Goal: Task Accomplishment & Management: Manage account settings

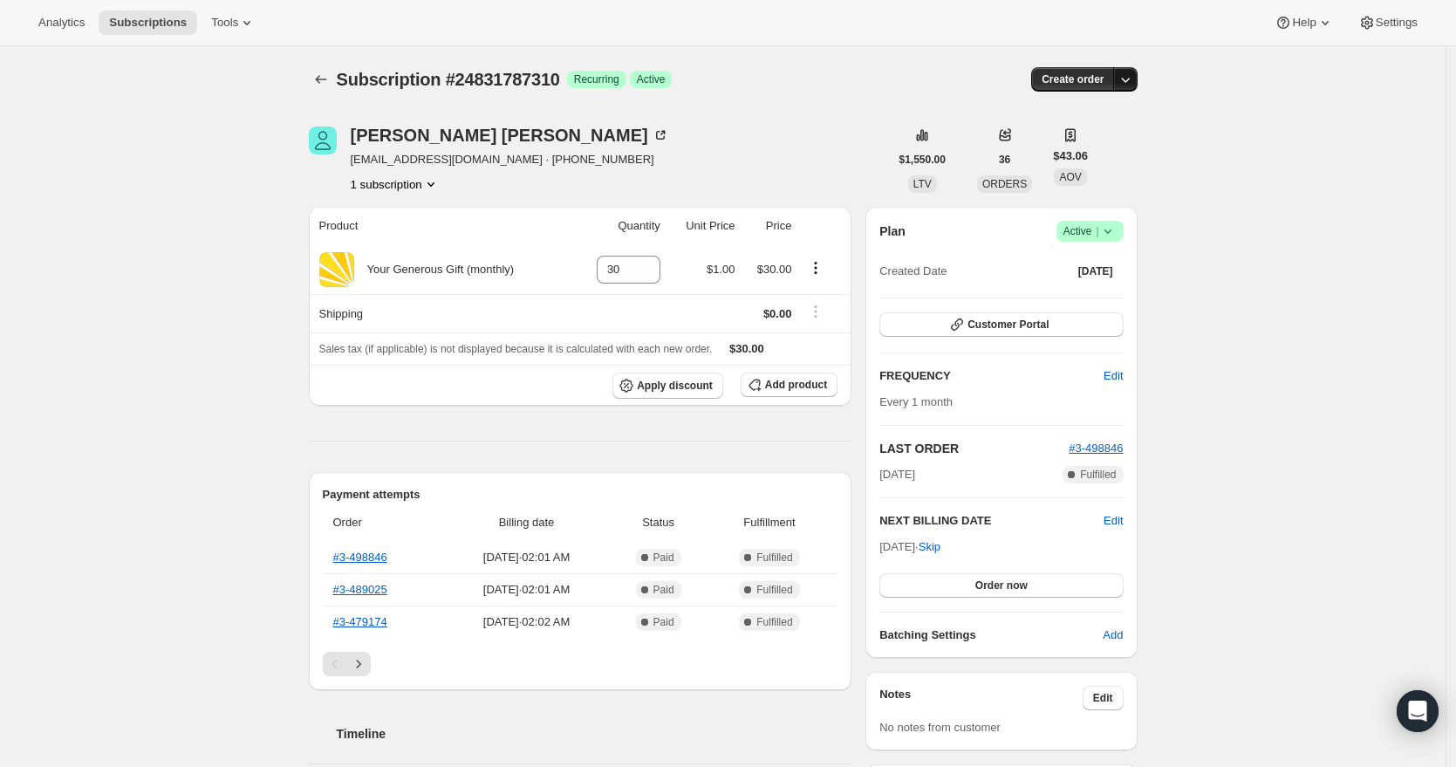
click at [1134, 80] on icon "button" at bounding box center [1125, 79] width 17 height 17
click at [1210, 113] on div "Subscription #24831787310. This page is ready Subscription #24831787310 Success…" at bounding box center [722, 763] width 1445 height 1435
click at [1117, 226] on icon at bounding box center [1107, 230] width 17 height 17
click at [1273, 255] on div "Subscription #24831787310. This page is ready Subscription #24831787310 Success…" at bounding box center [722, 763] width 1445 height 1435
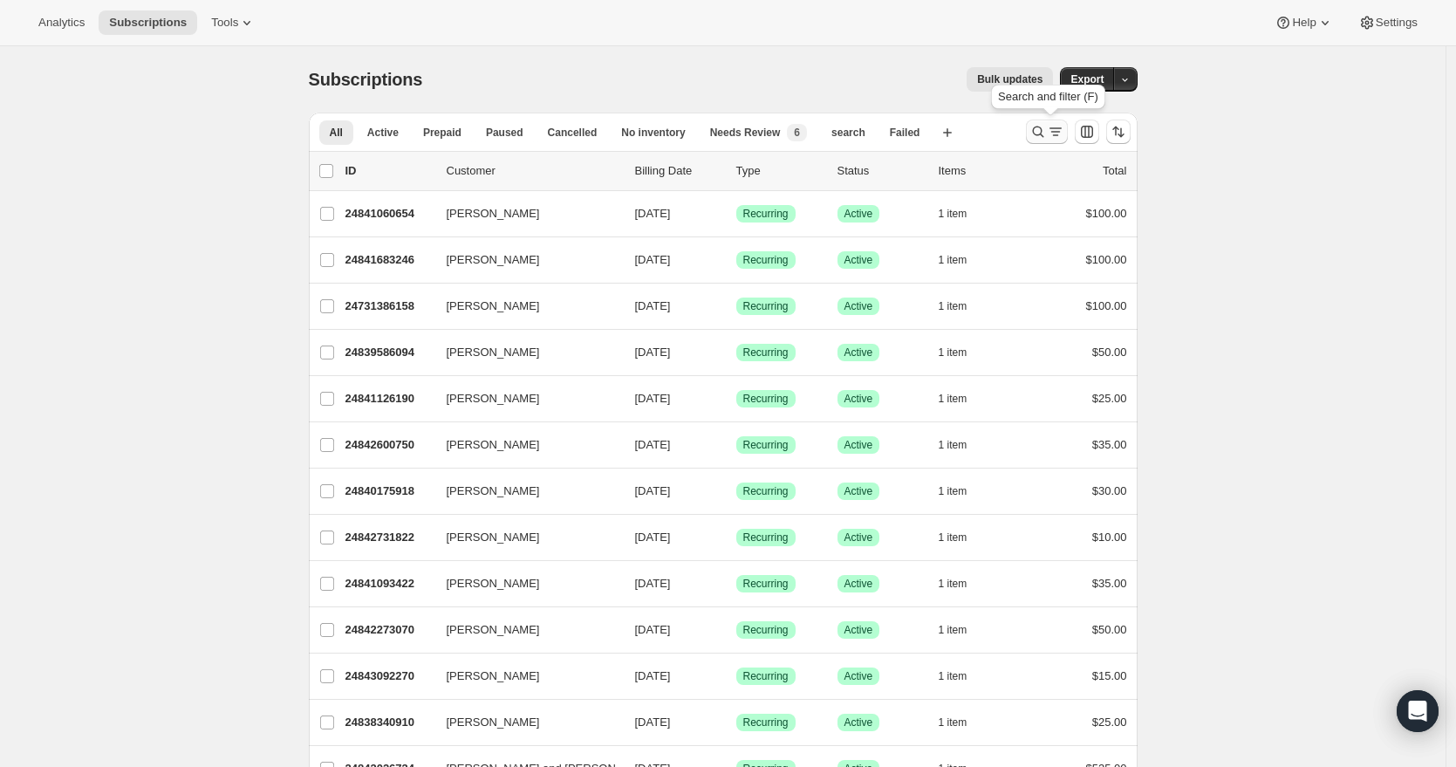
click at [1047, 134] on icon "Search and filter results" at bounding box center [1037, 131] width 17 height 17
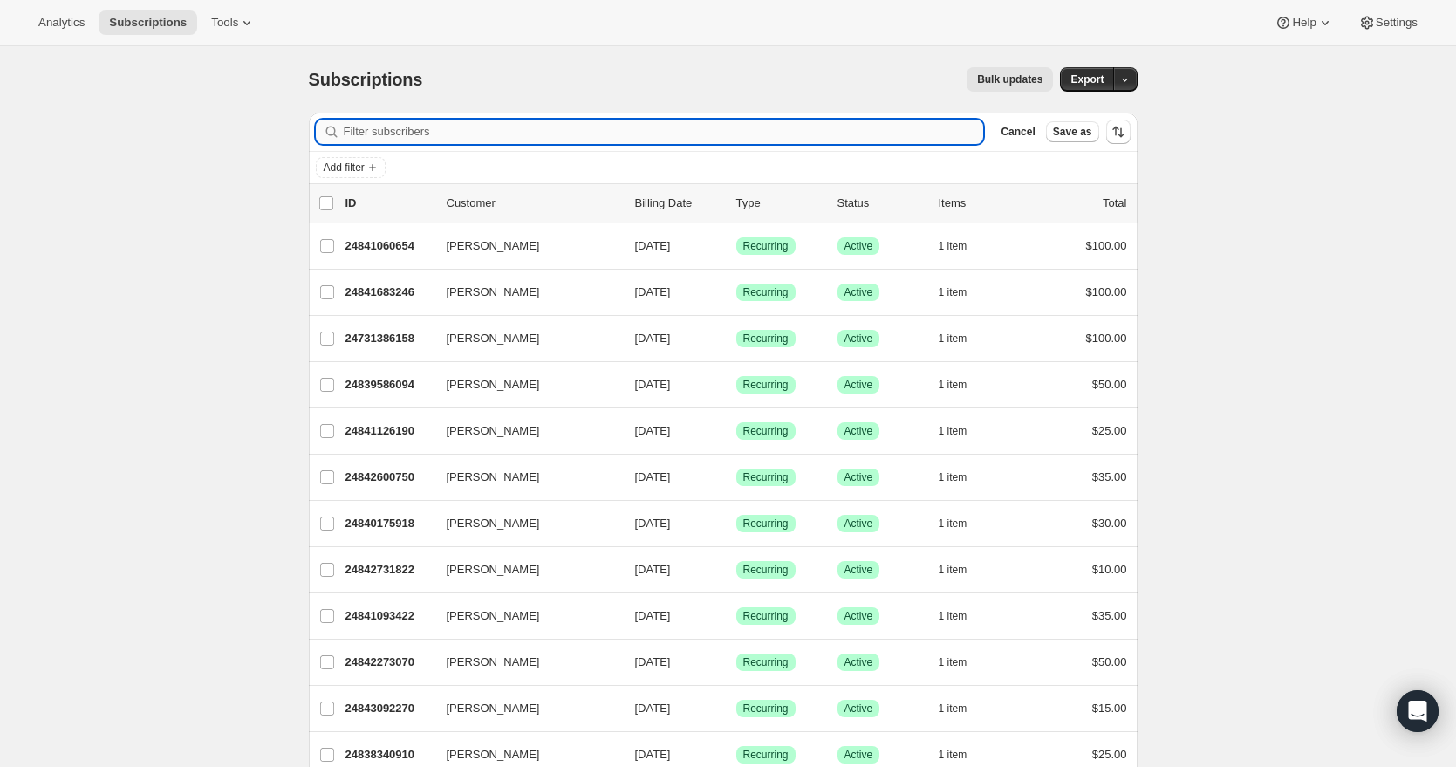
click at [516, 127] on input "Filter subscribers" at bounding box center [664, 132] width 640 height 24
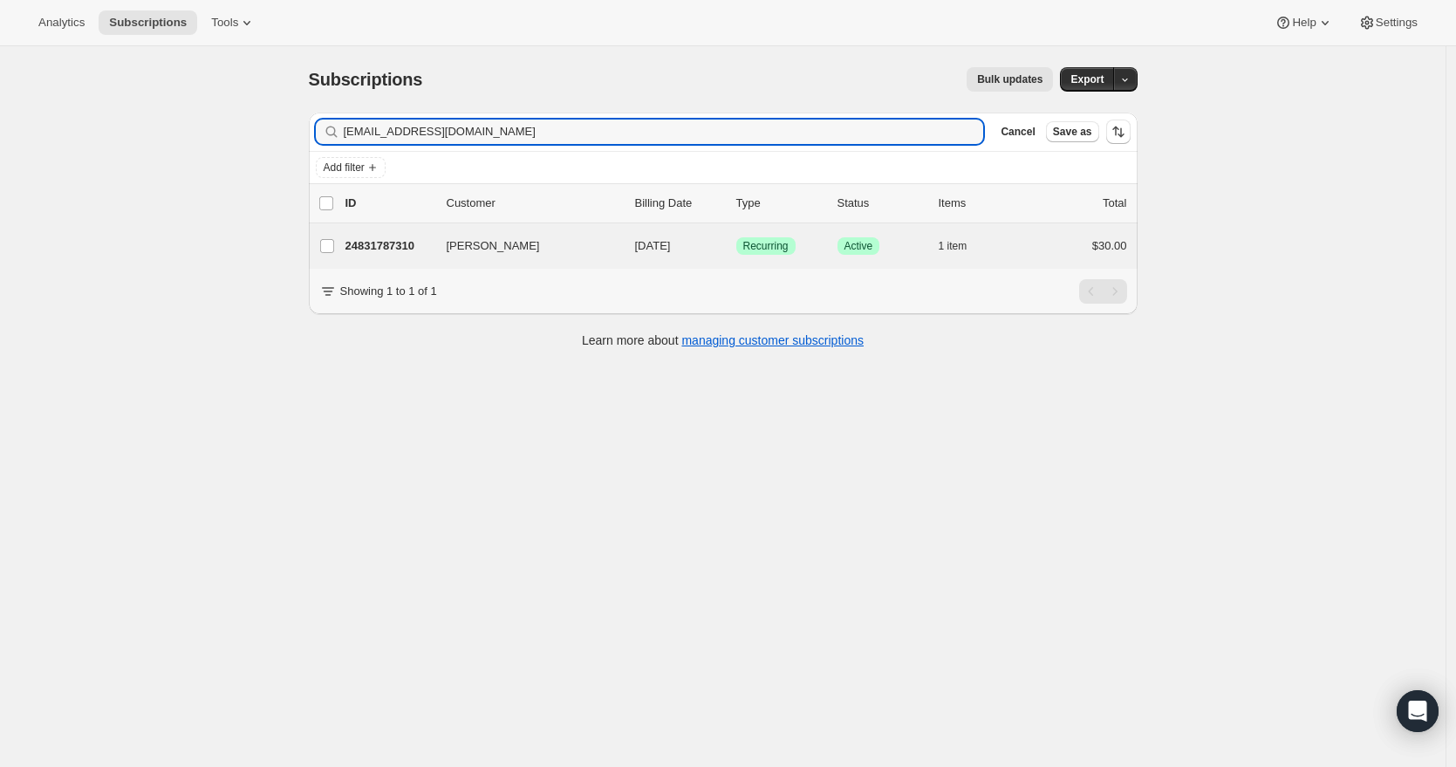
type input "mrbob41@gmail.com"
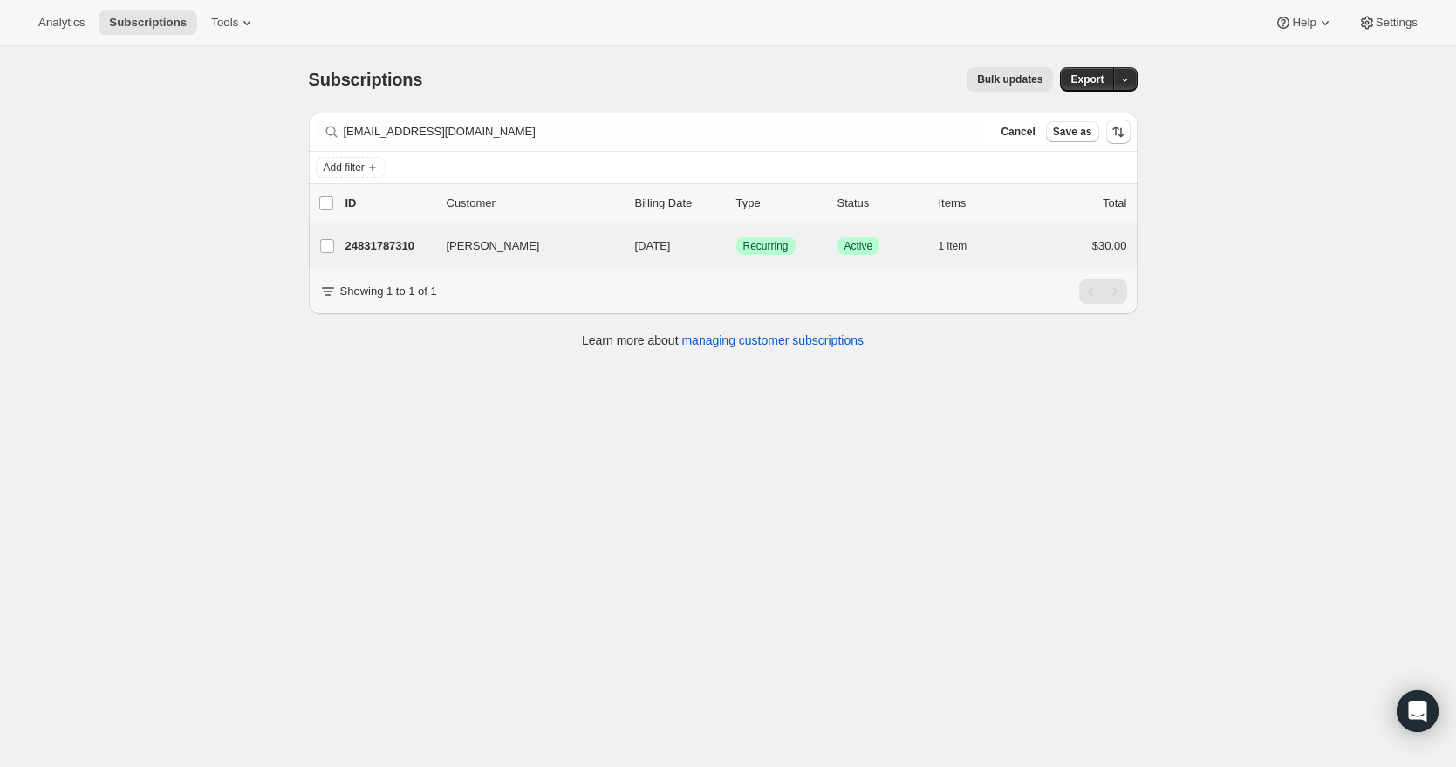
click at [556, 259] on div "Robert Evans 24831787310 Robert Evans 10/02/2025 Success Recurring Success Acti…" at bounding box center [723, 245] width 829 height 45
click at [556, 249] on button "Robert Evans" at bounding box center [523, 246] width 174 height 28
click at [751, 244] on span "Recurring" at bounding box center [765, 246] width 45 height 14
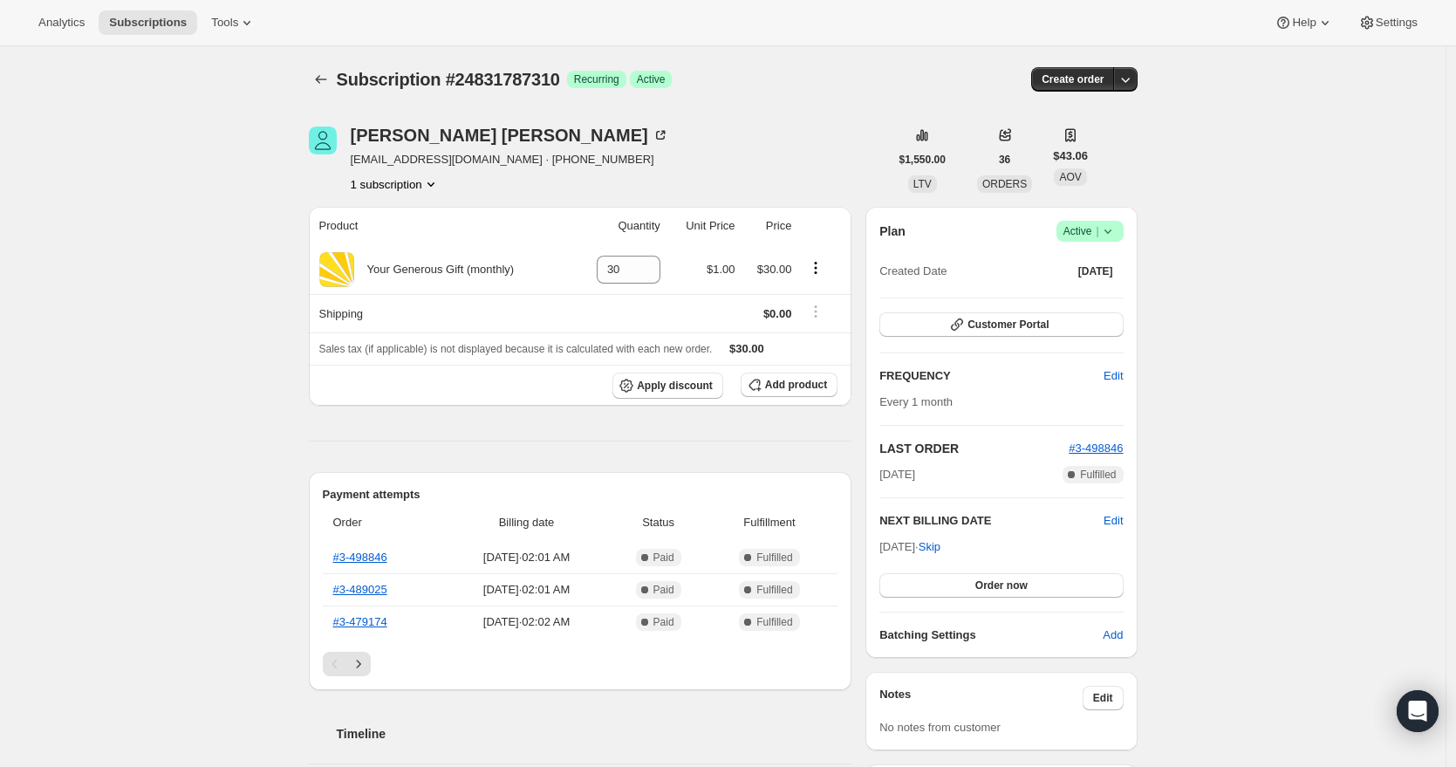
click at [1117, 234] on icon at bounding box center [1107, 230] width 17 height 17
click at [1101, 287] on span "Cancel subscription" at bounding box center [1089, 295] width 99 height 17
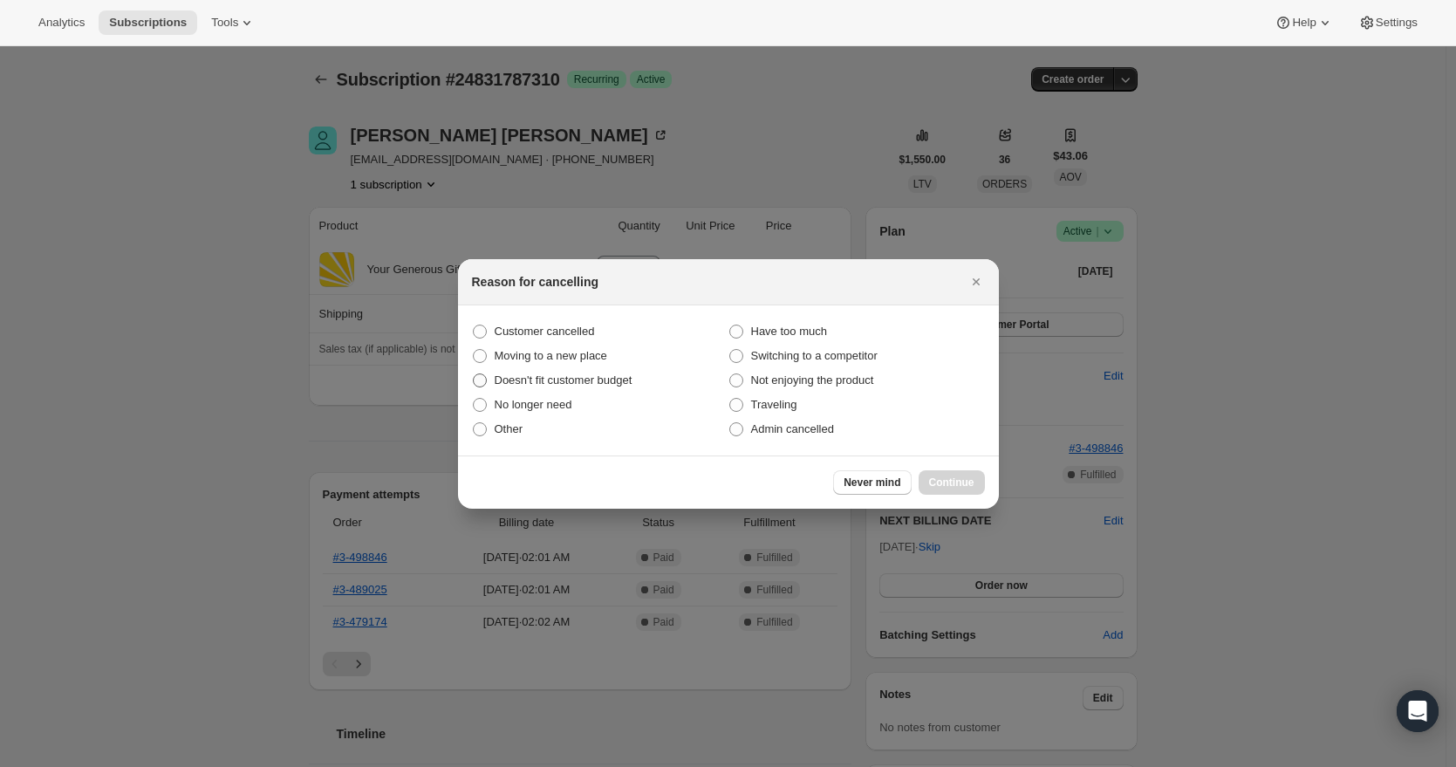
drag, startPoint x: 545, startPoint y: 332, endPoint x: 644, endPoint y: 381, distance: 110.0
click at [544, 331] on span "Customer cancelled" at bounding box center [545, 331] width 100 height 13
click at [474, 325] on input "Customer cancelled" at bounding box center [473, 325] width 1 height 1
radio input "true"
click at [938, 479] on span "Continue" at bounding box center [951, 482] width 45 height 14
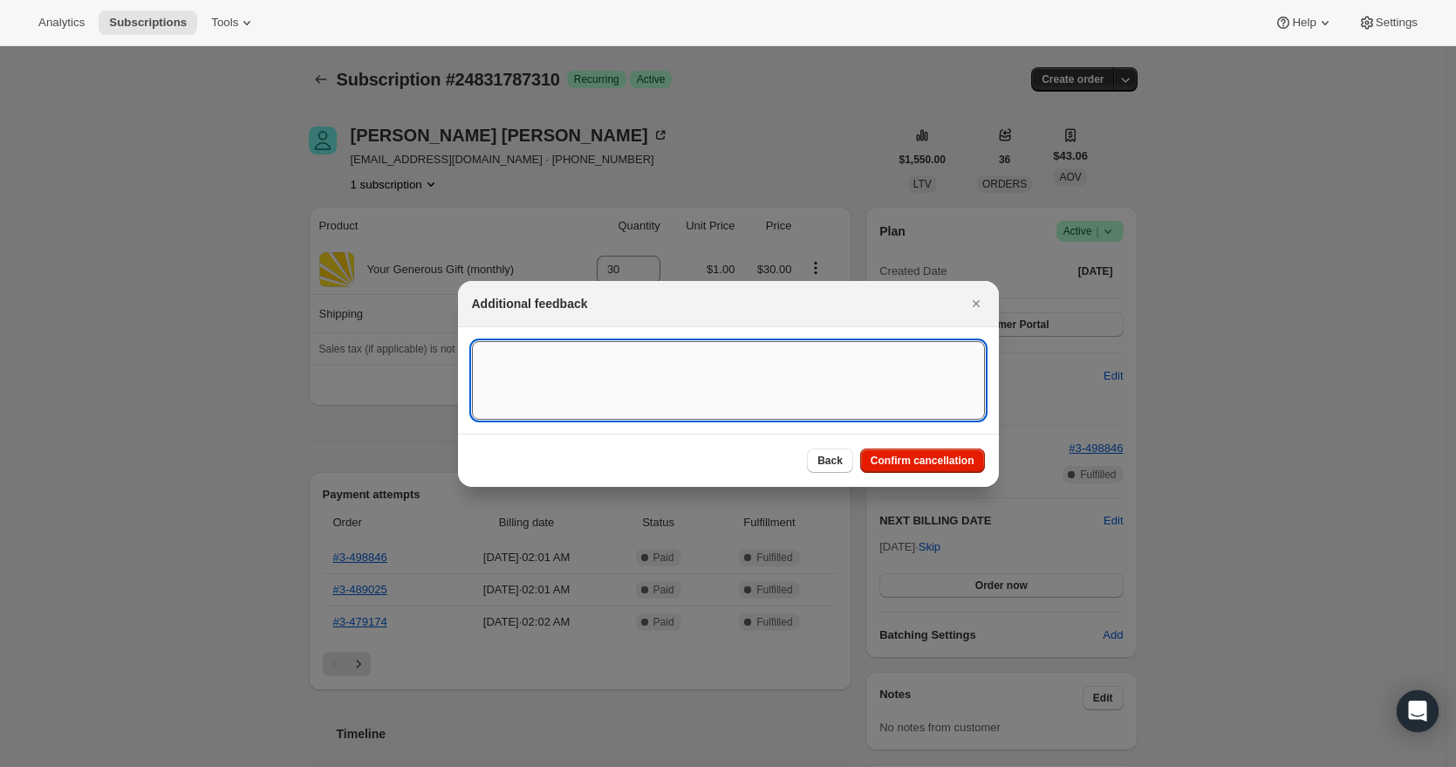
click at [494, 356] on textarea ":rbu:" at bounding box center [728, 380] width 513 height 79
paste textarea "He wants to cancel his monthly donation. It is for $30.00."
click at [904, 354] on textarea "9/2/25 RR - Canceled recurring donation per partners request to MM on 9/1/25 He…" at bounding box center [728, 380] width 513 height 79
click at [755, 375] on textarea "9/2/25 RR - Canceled recurring donation per partners request to MM on 9/1/25 "H…" at bounding box center [728, 380] width 513 height 79
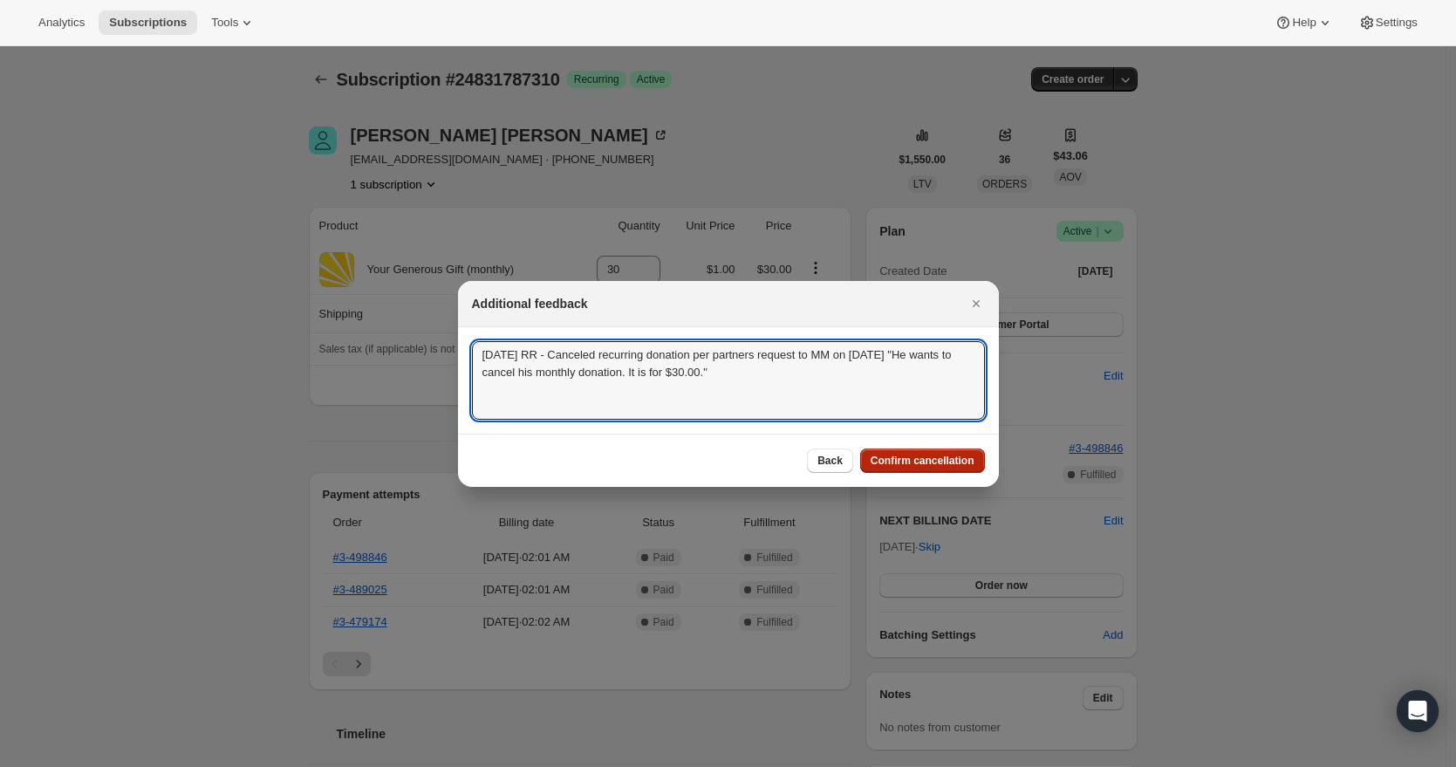
type textarea "9/2/25 RR - Canceled recurring donation per partners request to MM on 9/1/25 "H…"
click at [879, 455] on span "Confirm cancellation" at bounding box center [923, 461] width 104 height 14
